Goal: Transaction & Acquisition: Purchase product/service

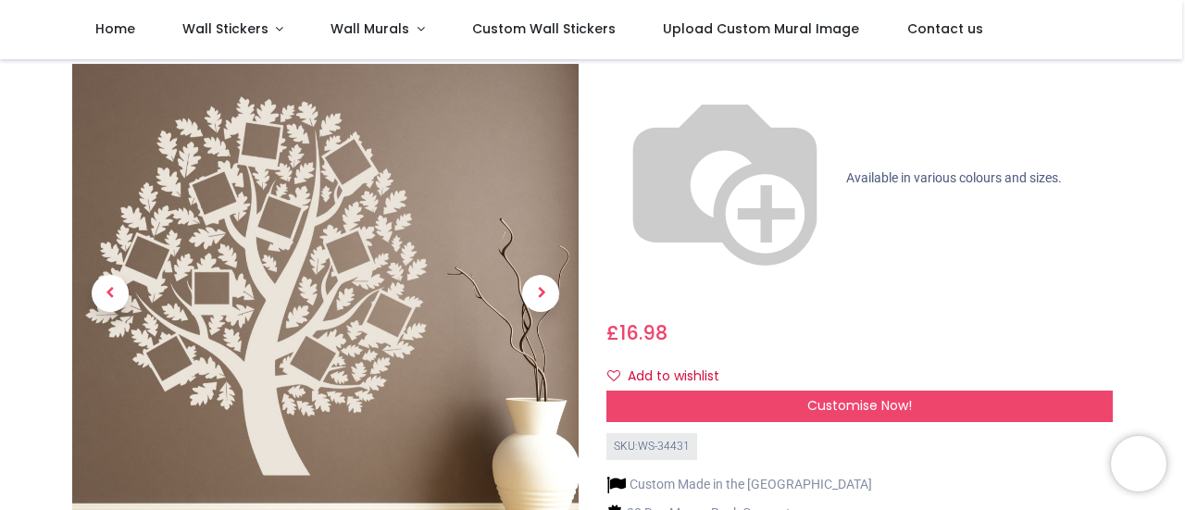
scroll to position [148, 0]
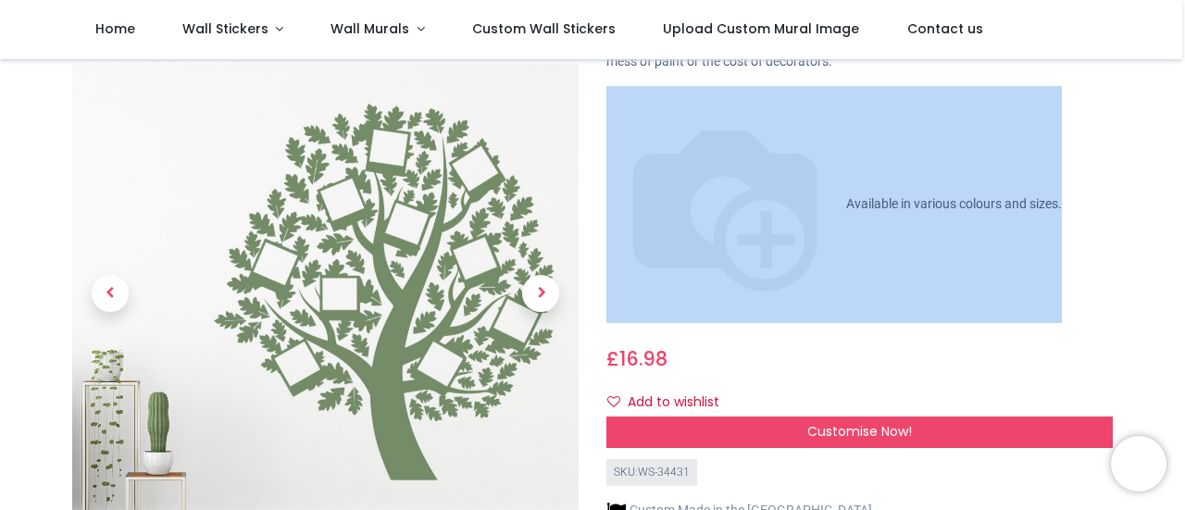
drag, startPoint x: 1181, startPoint y: 86, endPoint x: 1178, endPoint y: 62, distance: 24.4
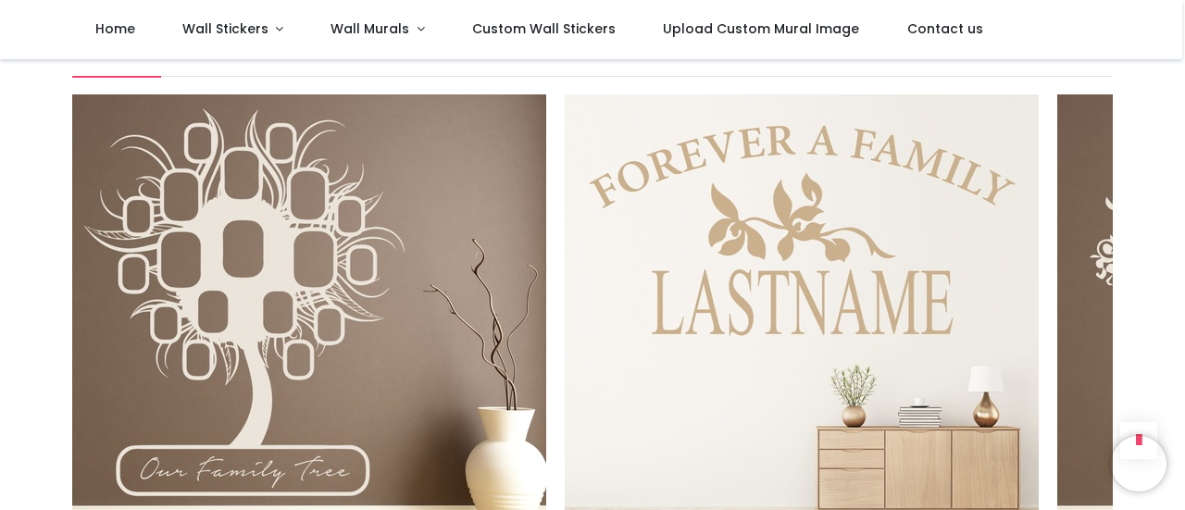
scroll to position [2074, 0]
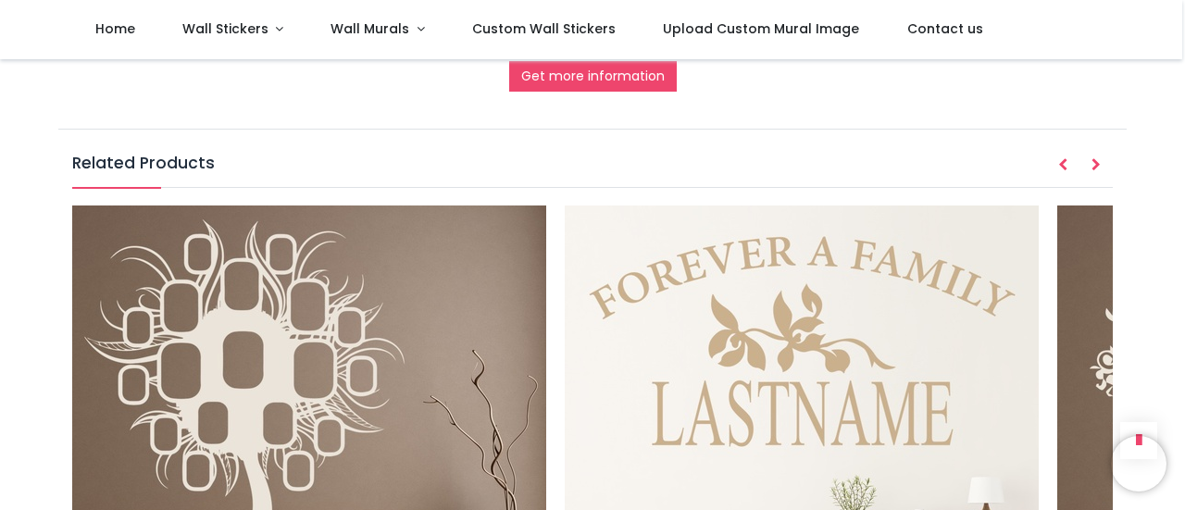
drag, startPoint x: 1181, startPoint y: 318, endPoint x: 1181, endPoint y: 262, distance: 55.5
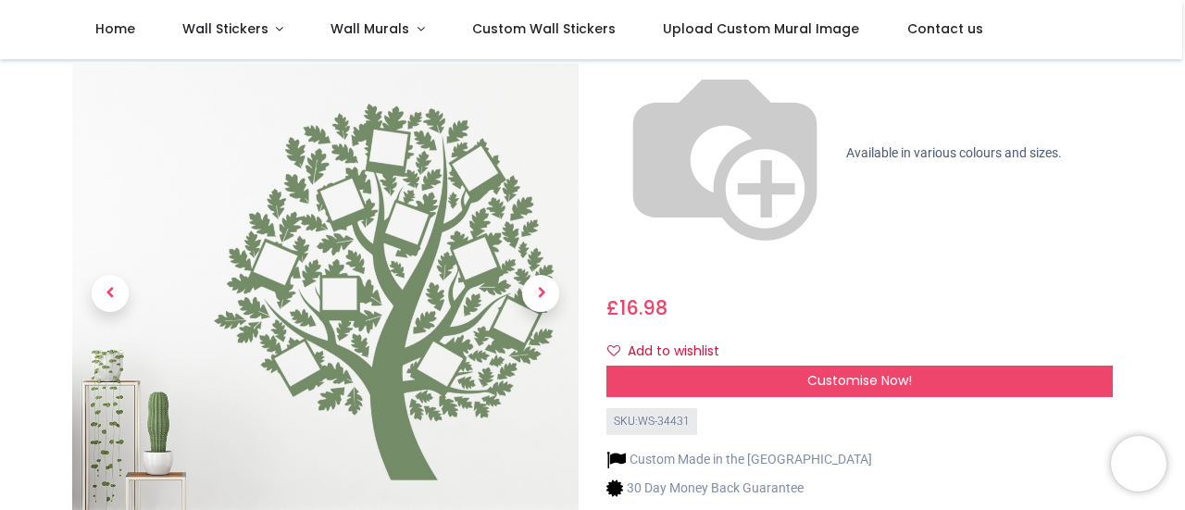
scroll to position [190, 0]
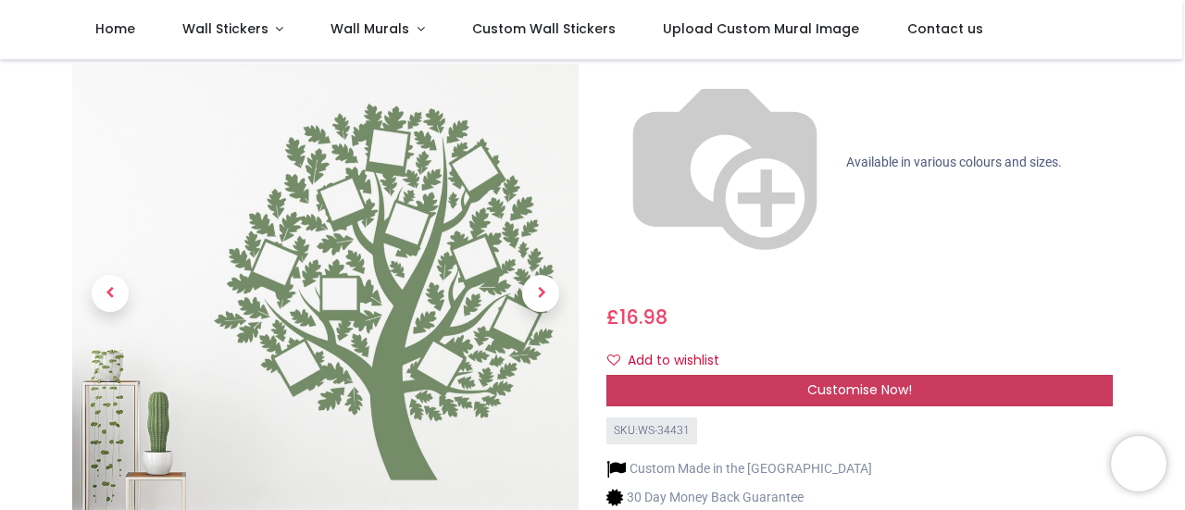
click at [929, 375] on div "Customise Now!" at bounding box center [859, 390] width 506 height 31
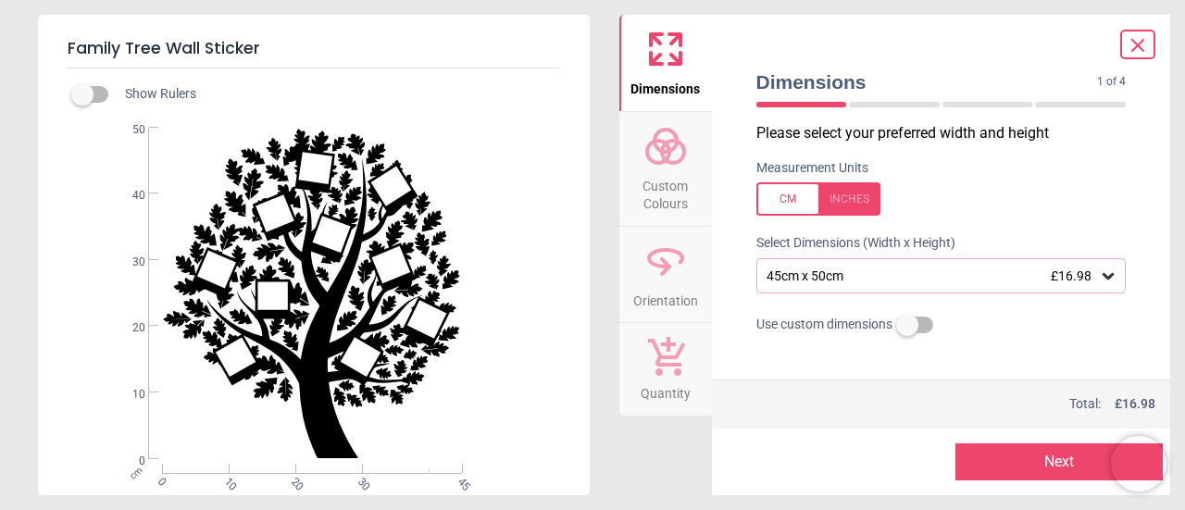
click at [1103, 278] on icon at bounding box center [1108, 276] width 11 height 6
